Goal: Task Accomplishment & Management: Use online tool/utility

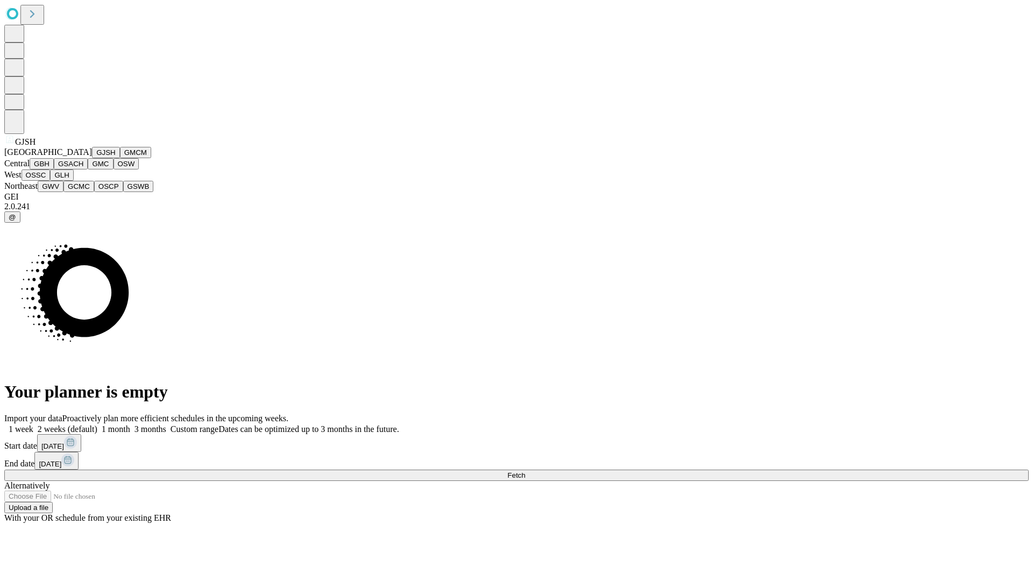
click at [92, 158] on button "GJSH" at bounding box center [106, 152] width 28 height 11
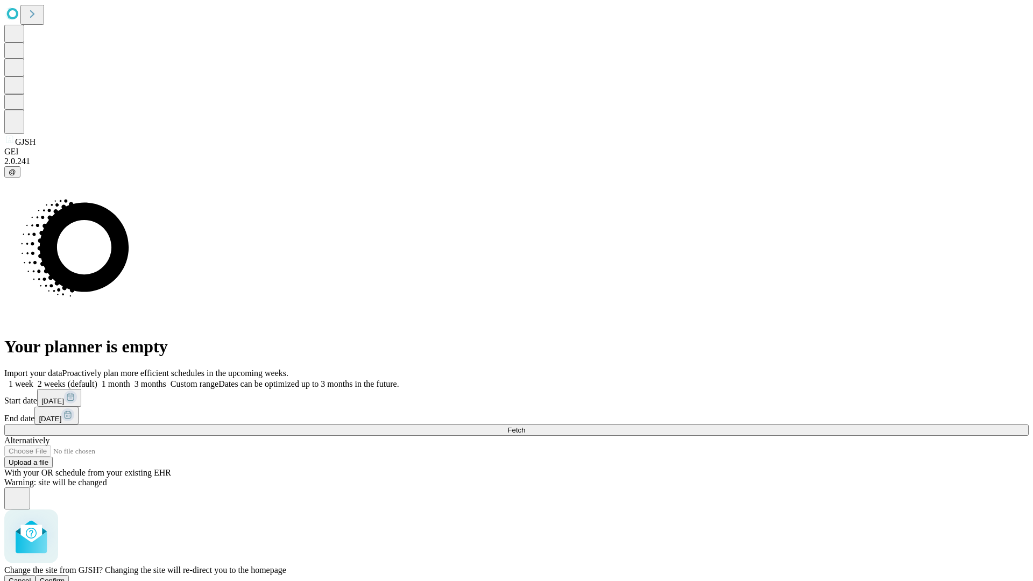
click at [65, 577] on span "Confirm" at bounding box center [52, 581] width 25 height 8
click at [97, 379] on label "2 weeks (default)" at bounding box center [65, 383] width 64 height 9
click at [525, 426] on span "Fetch" at bounding box center [516, 430] width 18 height 8
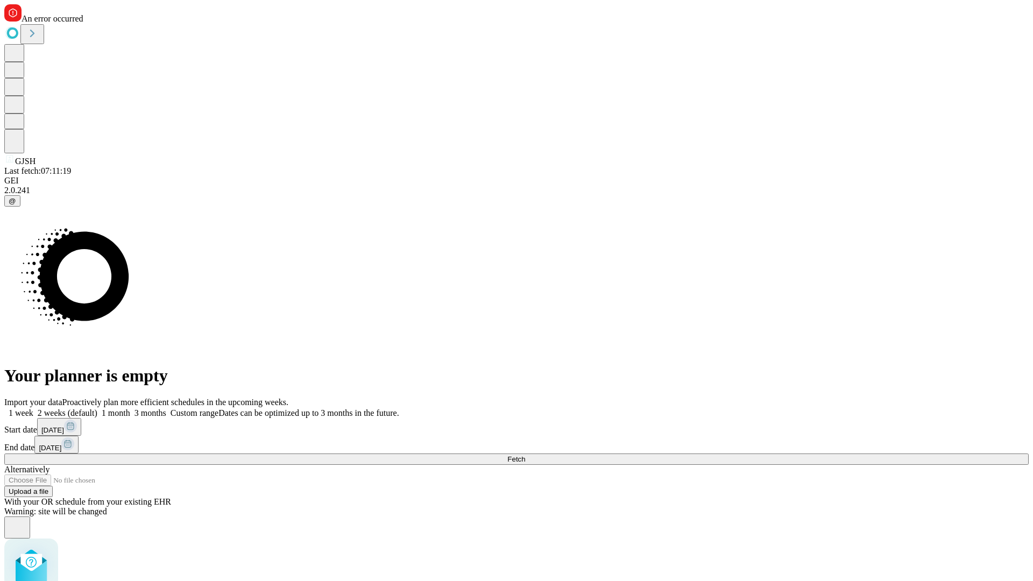
click at [97, 408] on label "2 weeks (default)" at bounding box center [65, 412] width 64 height 9
click at [525, 455] on span "Fetch" at bounding box center [516, 459] width 18 height 8
click at [97, 408] on label "2 weeks (default)" at bounding box center [65, 412] width 64 height 9
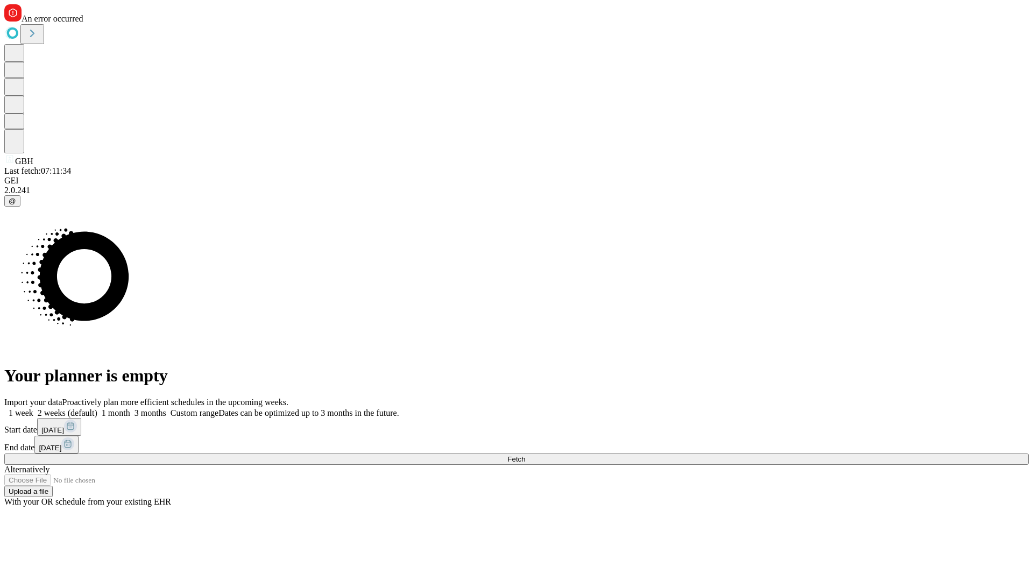
click at [525, 455] on span "Fetch" at bounding box center [516, 459] width 18 height 8
click at [97, 408] on label "2 weeks (default)" at bounding box center [65, 412] width 64 height 9
click at [525, 455] on span "Fetch" at bounding box center [516, 459] width 18 height 8
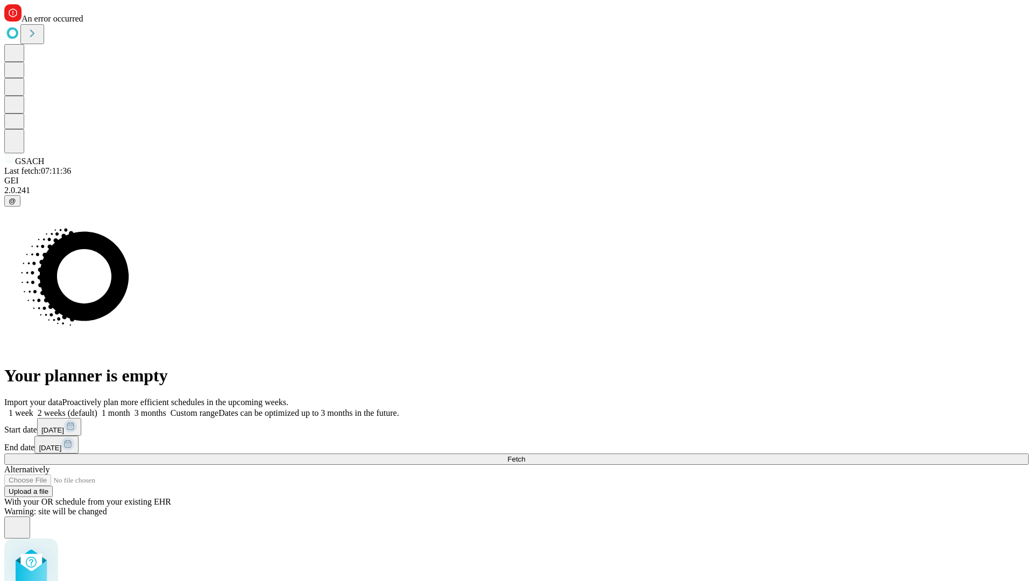
click at [97, 408] on label "2 weeks (default)" at bounding box center [65, 412] width 64 height 9
click at [525, 455] on span "Fetch" at bounding box center [516, 459] width 18 height 8
click at [97, 408] on label "2 weeks (default)" at bounding box center [65, 412] width 64 height 9
click at [525, 455] on span "Fetch" at bounding box center [516, 459] width 18 height 8
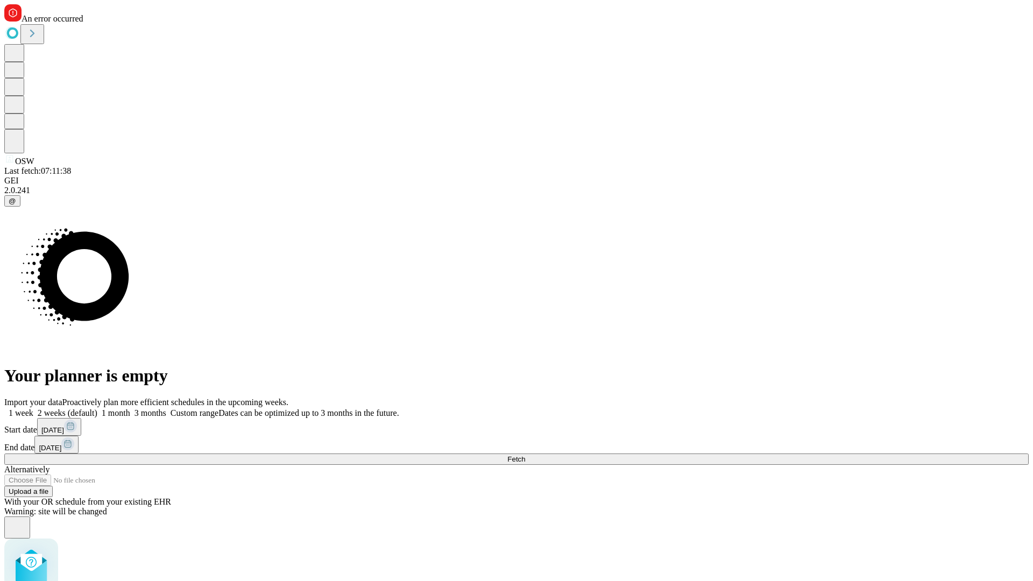
click at [97, 408] on label "2 weeks (default)" at bounding box center [65, 412] width 64 height 9
click at [525, 455] on span "Fetch" at bounding box center [516, 459] width 18 height 8
click at [97, 408] on label "2 weeks (default)" at bounding box center [65, 412] width 64 height 9
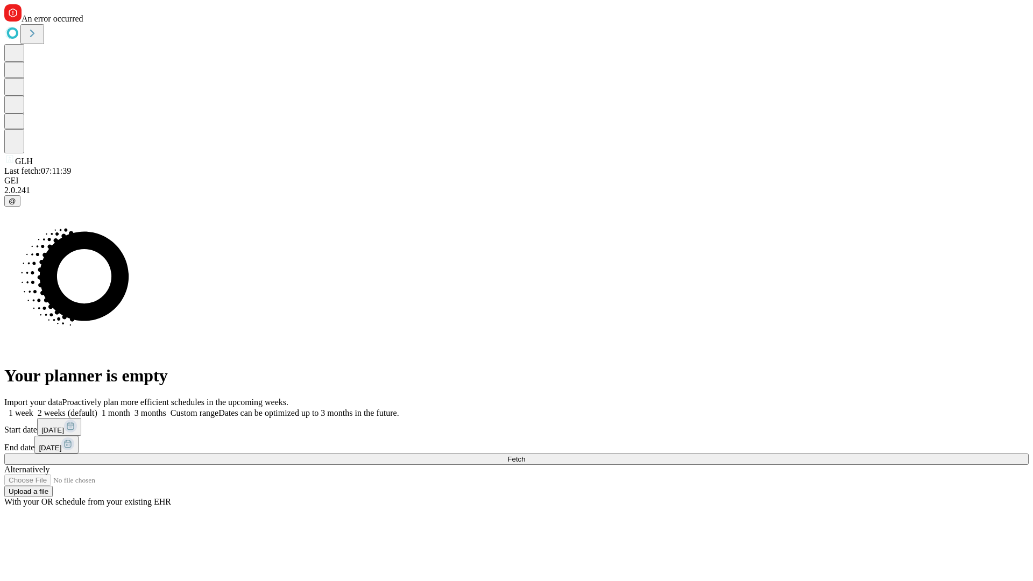
click at [525, 455] on span "Fetch" at bounding box center [516, 459] width 18 height 8
click at [97, 408] on label "2 weeks (default)" at bounding box center [65, 412] width 64 height 9
click at [525, 455] on span "Fetch" at bounding box center [516, 459] width 18 height 8
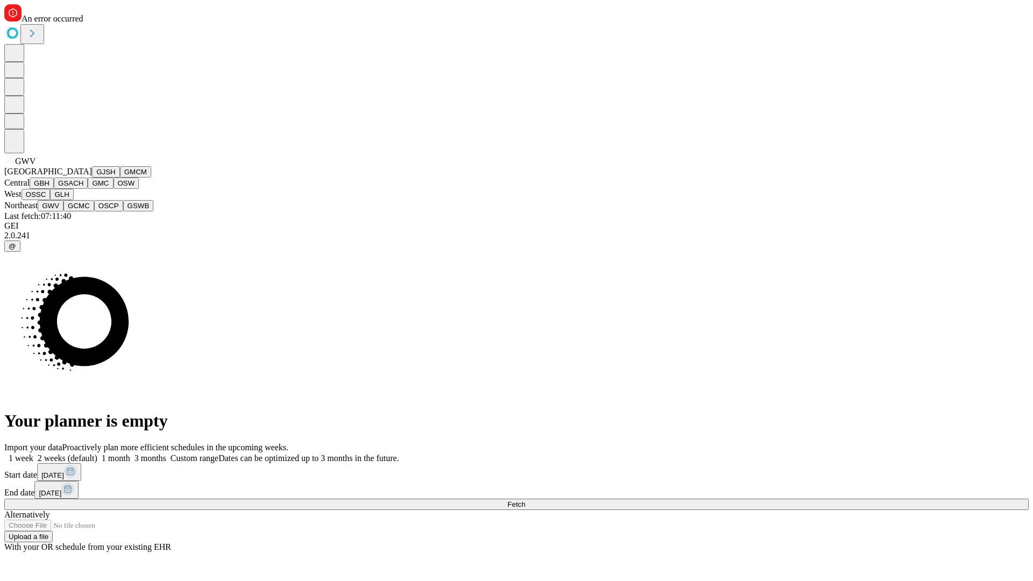
click at [83, 211] on button "GCMC" at bounding box center [78, 205] width 31 height 11
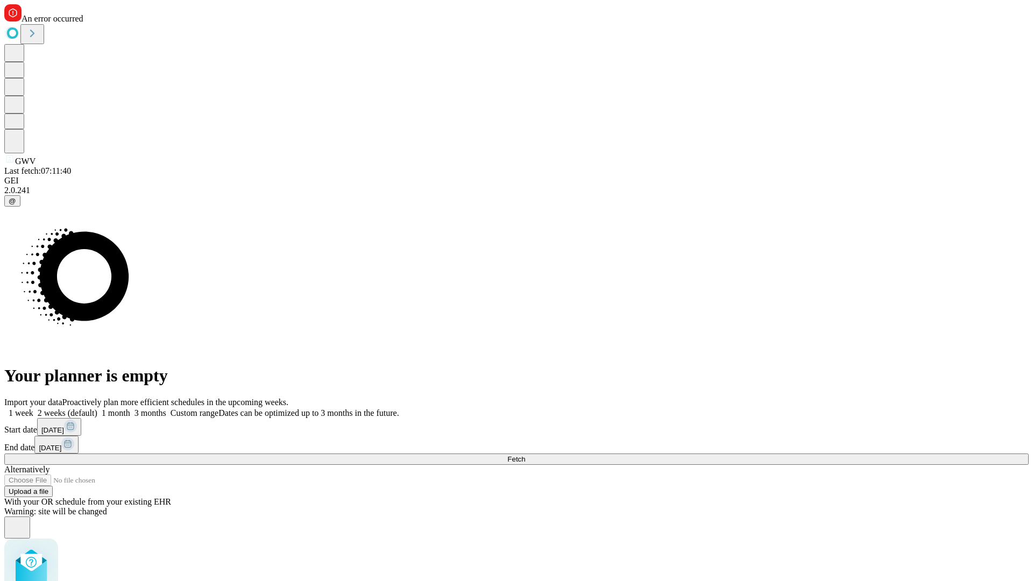
click at [97, 408] on label "2 weeks (default)" at bounding box center [65, 412] width 64 height 9
click at [525, 455] on span "Fetch" at bounding box center [516, 459] width 18 height 8
click at [97, 408] on label "2 weeks (default)" at bounding box center [65, 412] width 64 height 9
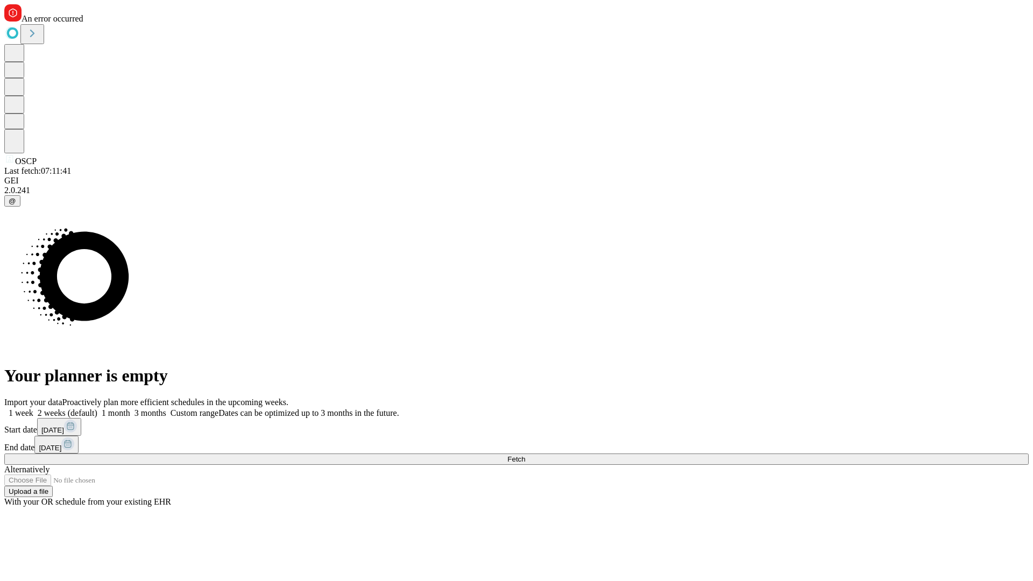
click at [525, 455] on span "Fetch" at bounding box center [516, 459] width 18 height 8
click at [97, 408] on label "2 weeks (default)" at bounding box center [65, 412] width 64 height 9
click at [525, 455] on span "Fetch" at bounding box center [516, 459] width 18 height 8
